Goal: Information Seeking & Learning: Learn about a topic

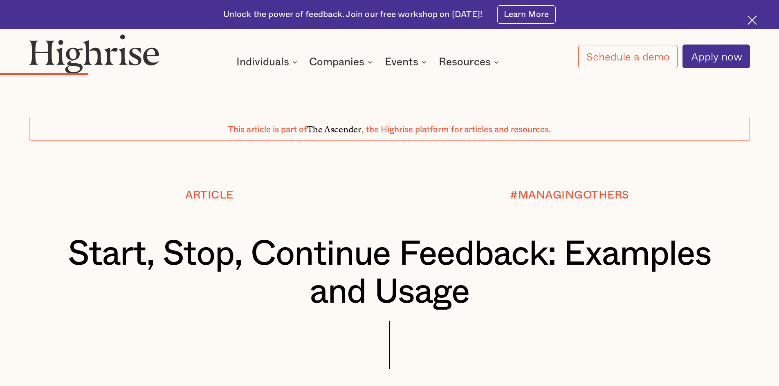
scroll to position [1724, 0]
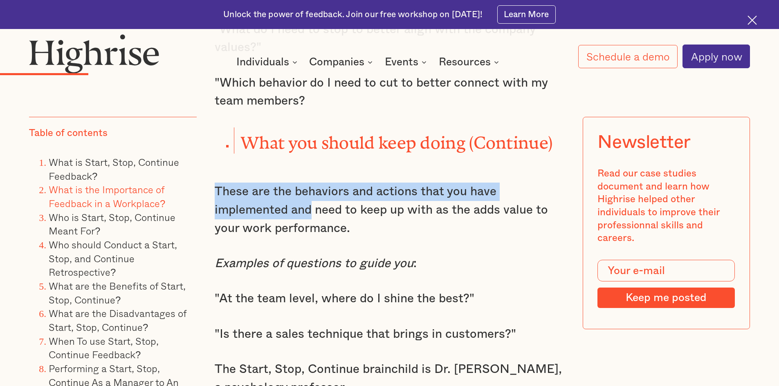
drag, startPoint x: 217, startPoint y: 172, endPoint x: 313, endPoint y: 196, distance: 99.0
click at [313, 196] on p "These are the behaviors and actions that you have implemented and need to keep …" at bounding box center [390, 210] width 350 height 55
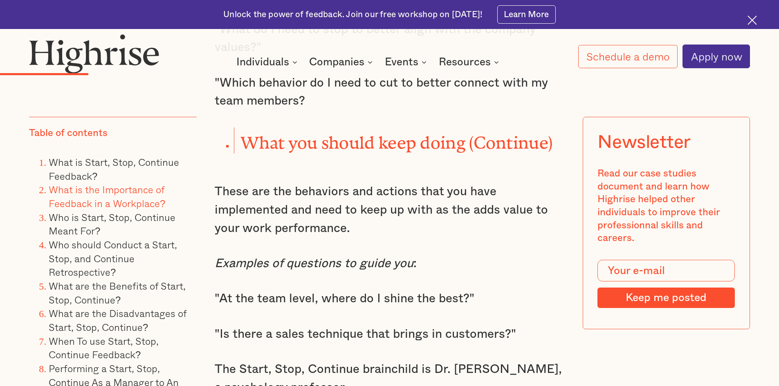
click at [360, 213] on p "These are the behaviors and actions that you have implemented and need to keep …" at bounding box center [390, 210] width 350 height 55
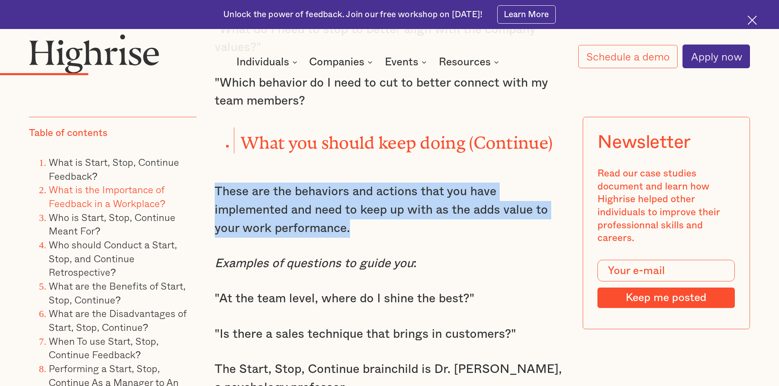
drag, startPoint x: 360, startPoint y: 214, endPoint x: 208, endPoint y: 170, distance: 157.4
copy p "These are the behaviors and actions that you have implemented and need to keep …"
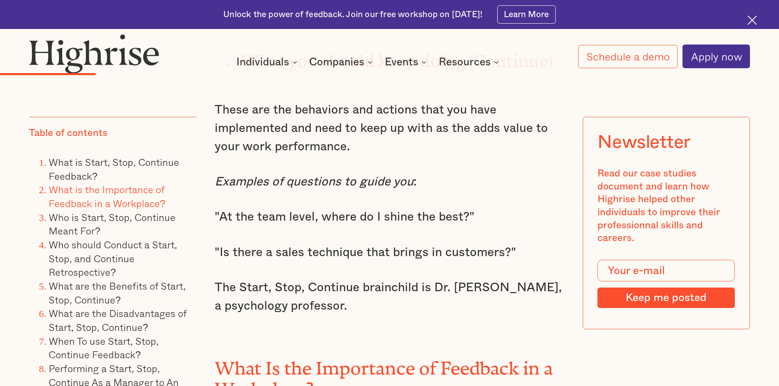
click at [259, 279] on p "The Start, Stop, Continue brainchild is Dr. [PERSON_NAME], a psychology profess…" at bounding box center [390, 297] width 350 height 36
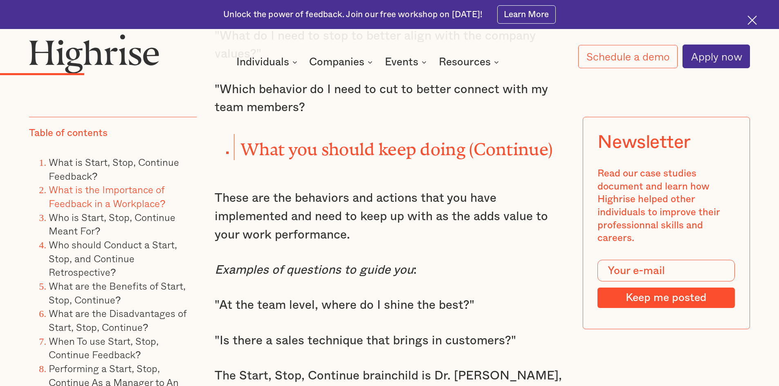
scroll to position [1602, 0]
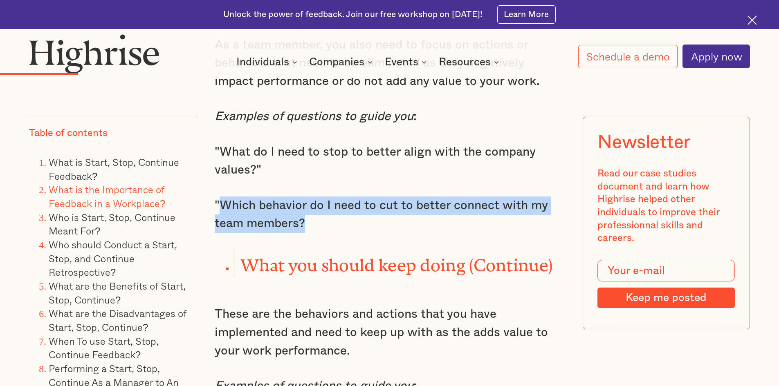
drag, startPoint x: 219, startPoint y: 193, endPoint x: 302, endPoint y: 209, distance: 84.5
click at [302, 209] on p ""Which behavior do I need to cut to better connect with my team members?" at bounding box center [390, 215] width 350 height 36
copy p "Which behavior do I need to cut to better connect with my team members?"
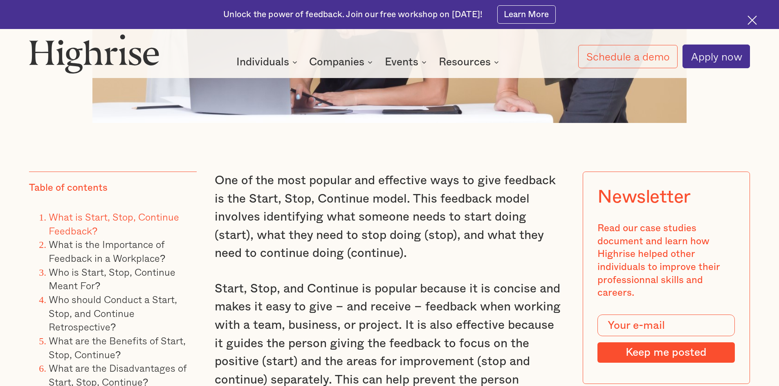
scroll to position [653, 0]
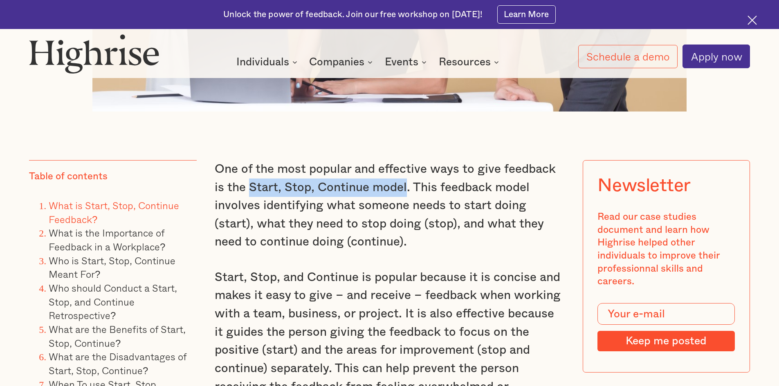
drag, startPoint x: 235, startPoint y: 192, endPoint x: 394, endPoint y: 191, distance: 158.6
click at [394, 191] on p "One of the most popular and effective ways to give feedback is the Start, Stop,…" at bounding box center [390, 205] width 350 height 91
copy p "Start, Stop, Continue model"
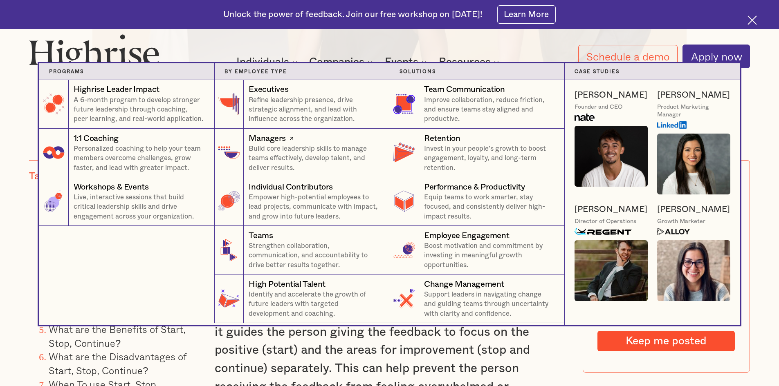
scroll to position [858, 0]
